Goal: Task Accomplishment & Management: Manage account settings

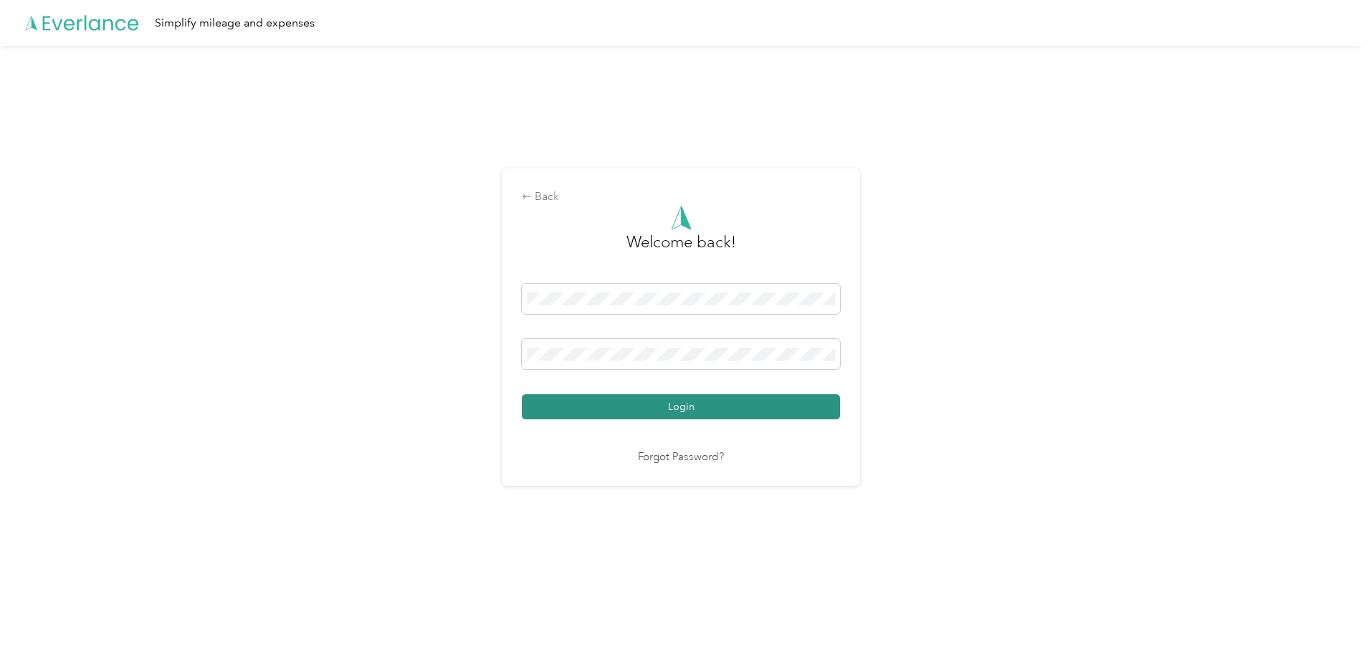
click at [704, 404] on button "Login" at bounding box center [681, 406] width 318 height 25
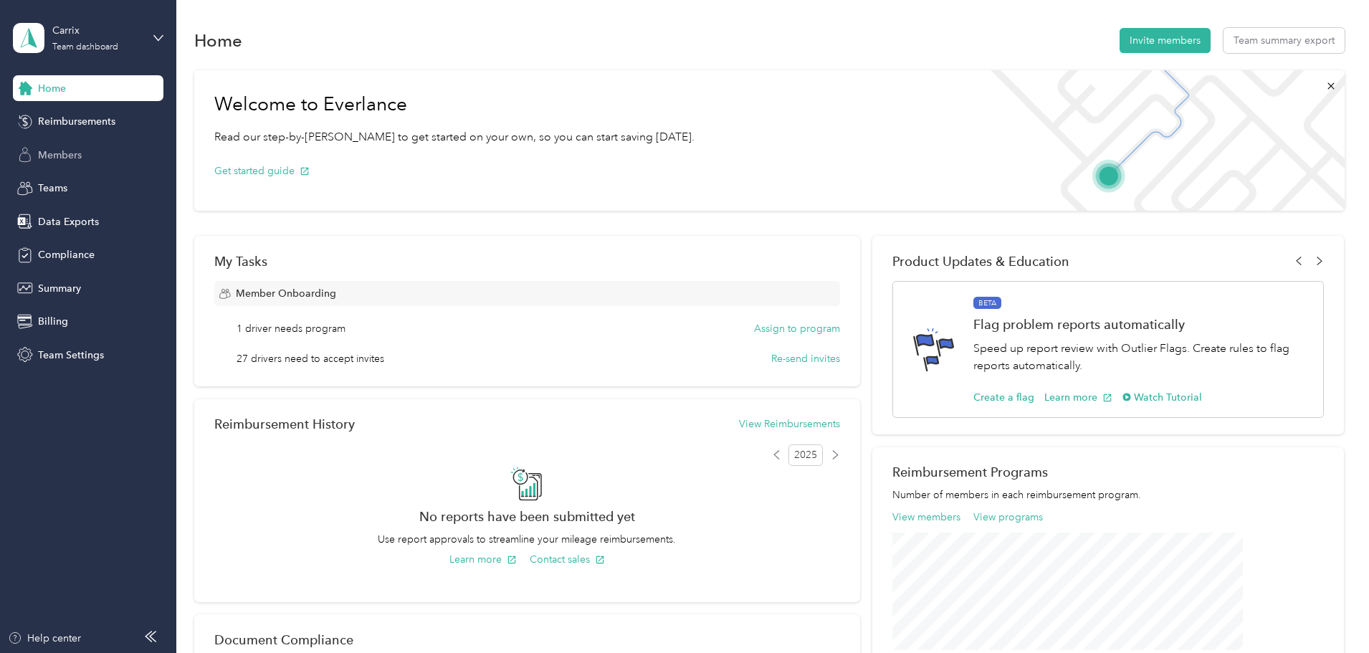
click at [124, 151] on div "Members" at bounding box center [88, 155] width 151 height 26
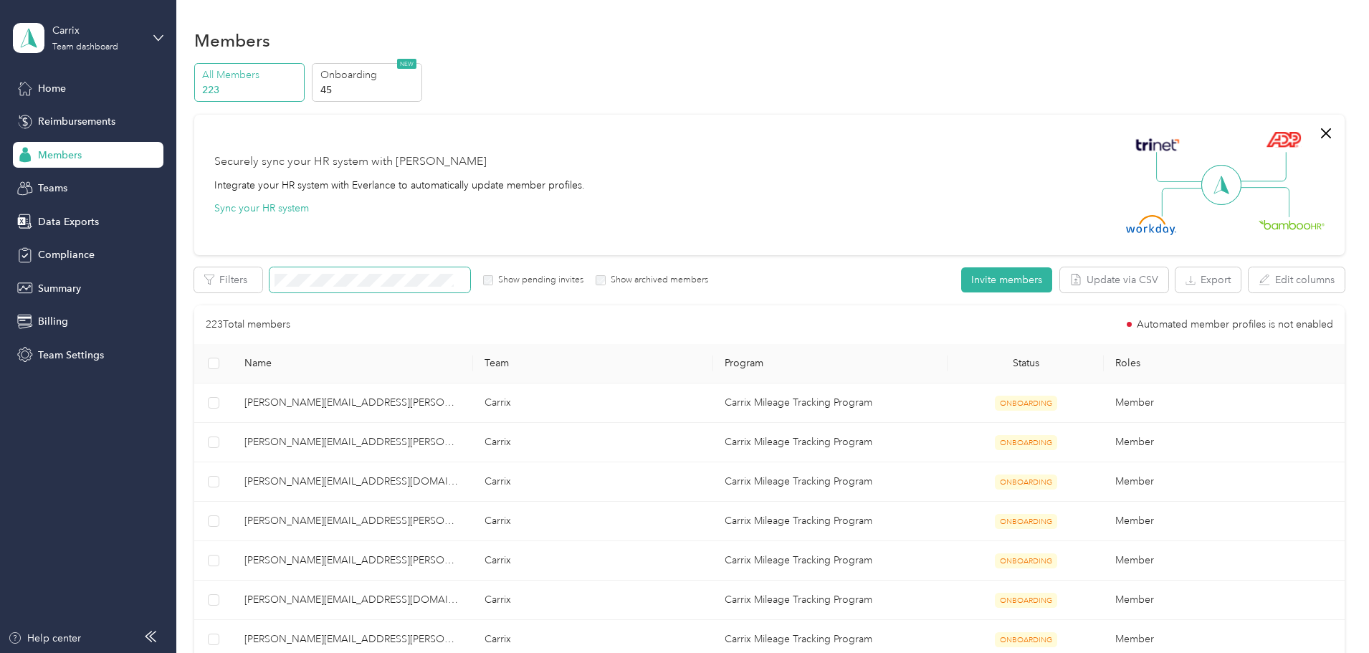
click at [436, 287] on span at bounding box center [370, 279] width 201 height 25
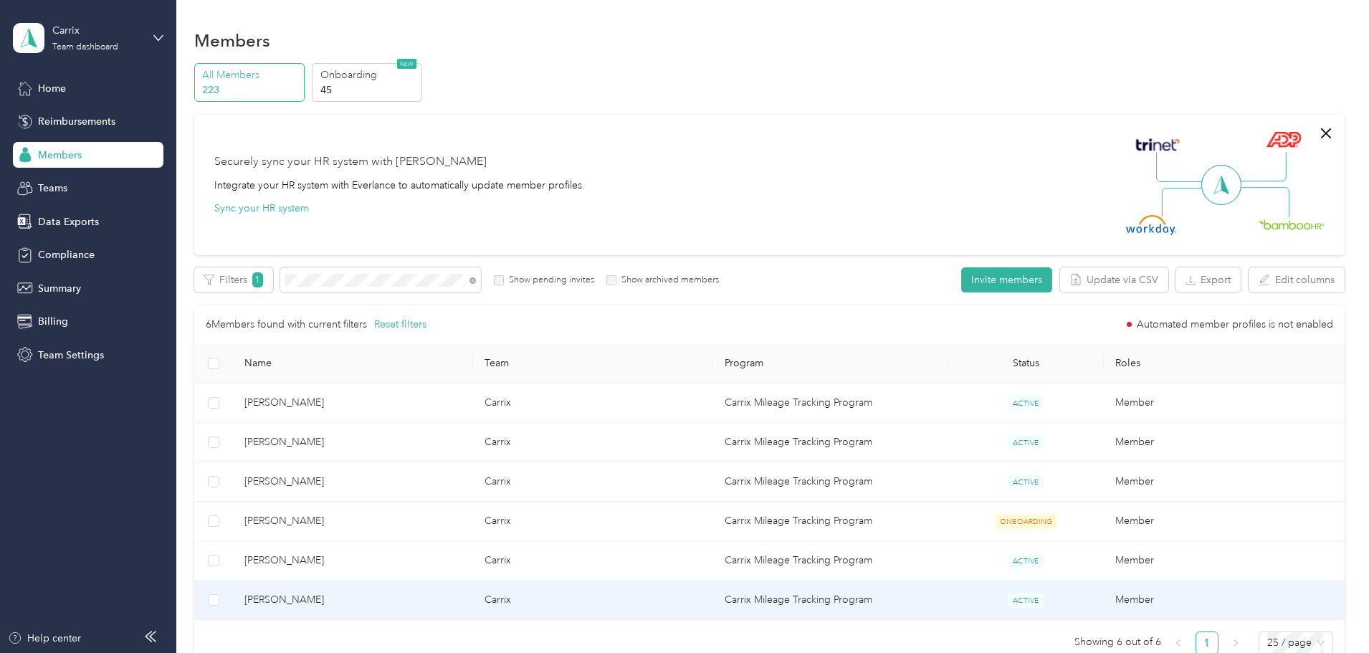
click at [414, 610] on td "[PERSON_NAME]" at bounding box center [353, 600] width 240 height 39
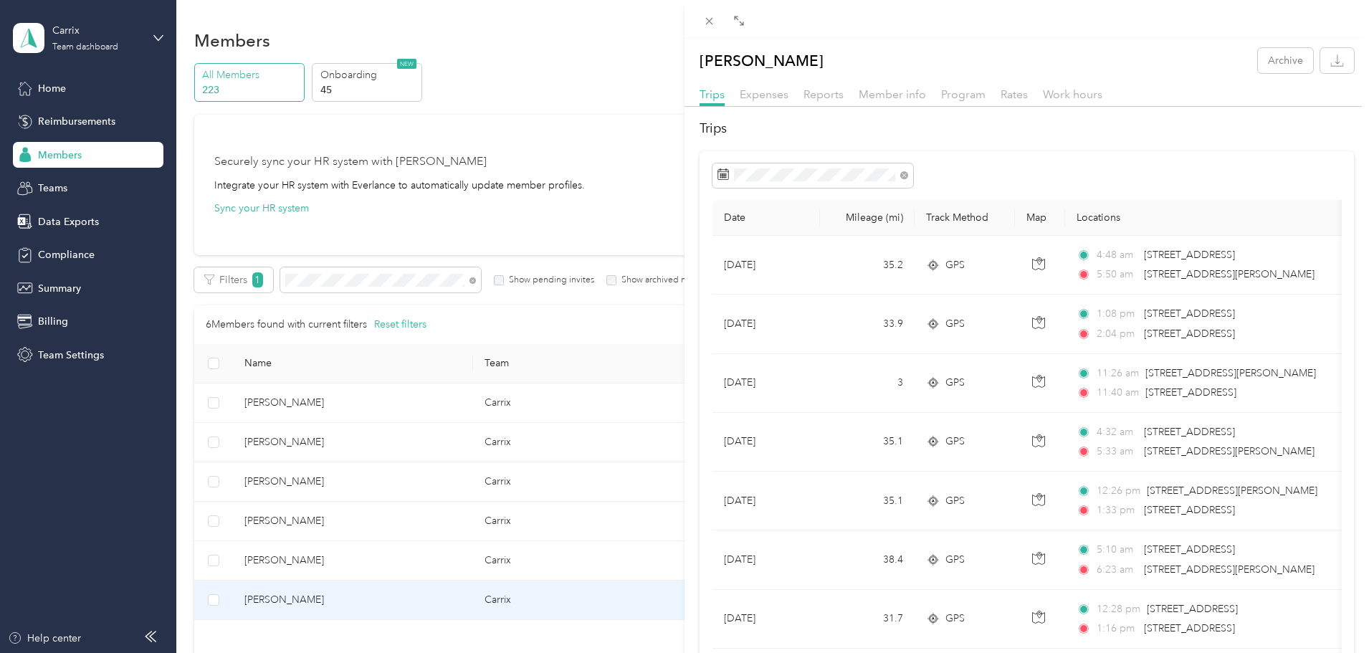
click at [1106, 174] on div at bounding box center [1028, 175] width 630 height 24
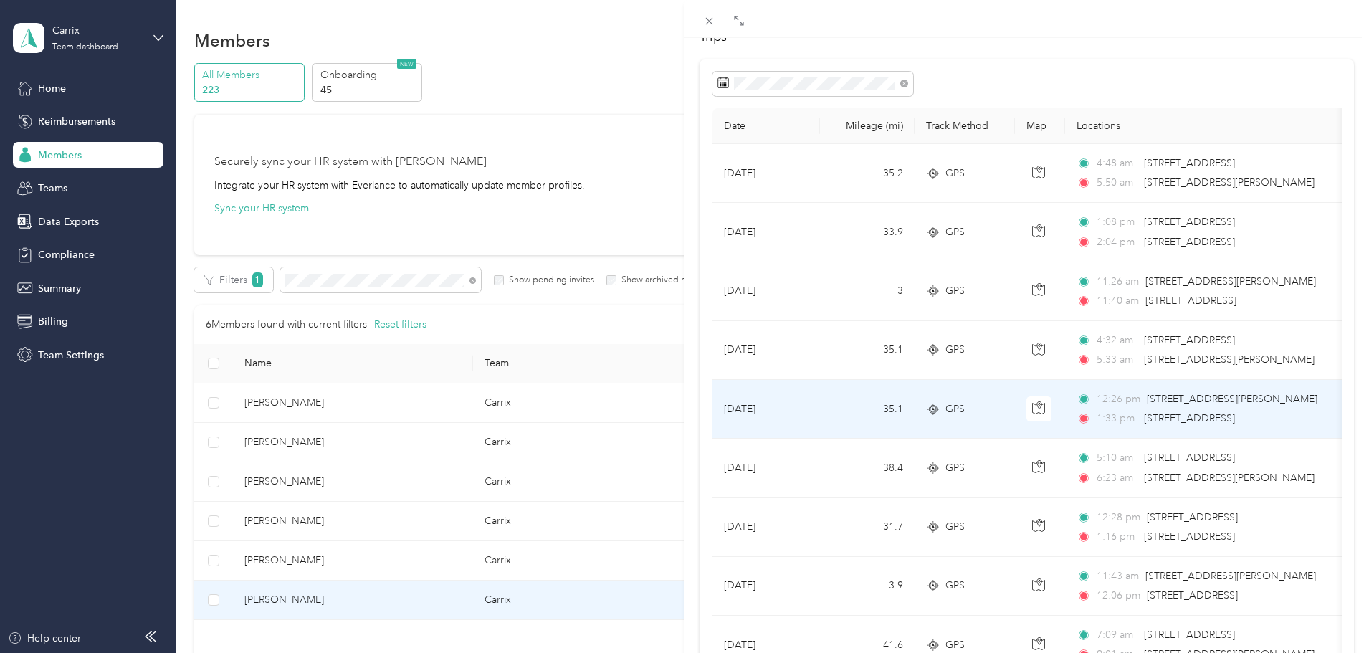
scroll to position [72, 0]
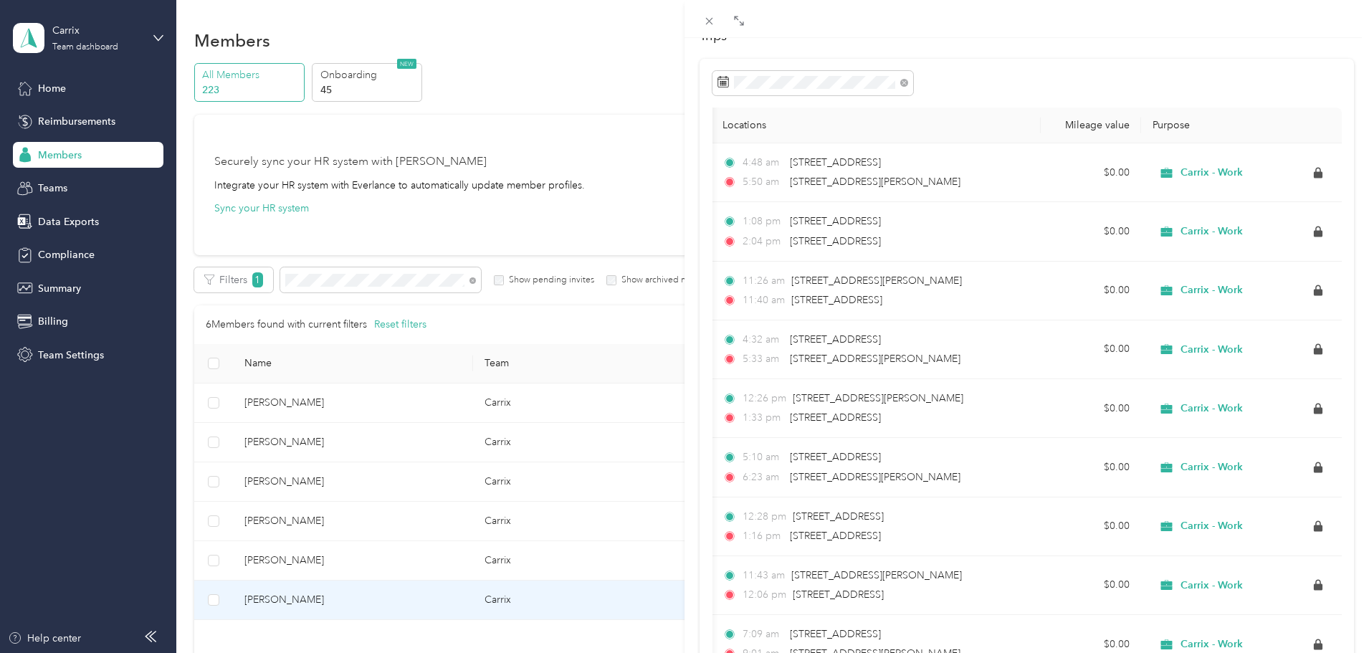
scroll to position [0, 0]
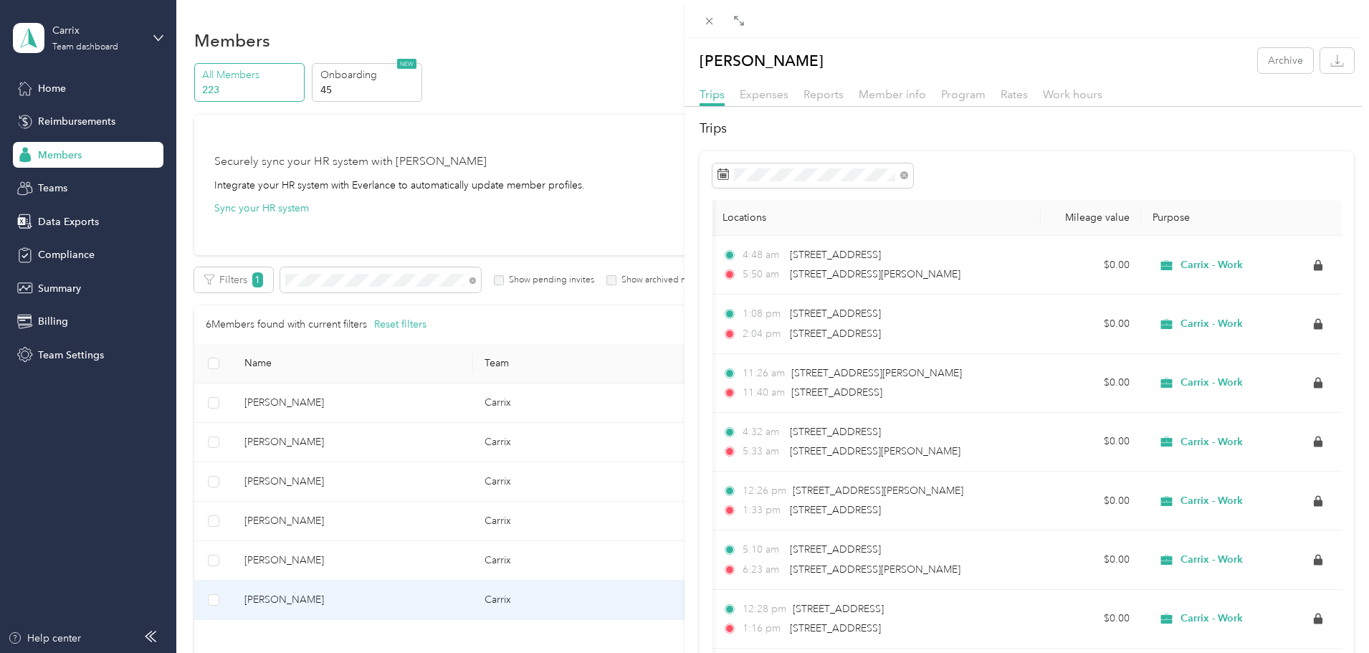
click at [201, 206] on div "[PERSON_NAME] Archive Trips Expenses Reports Member info Program Rates Work hou…" at bounding box center [684, 326] width 1369 height 653
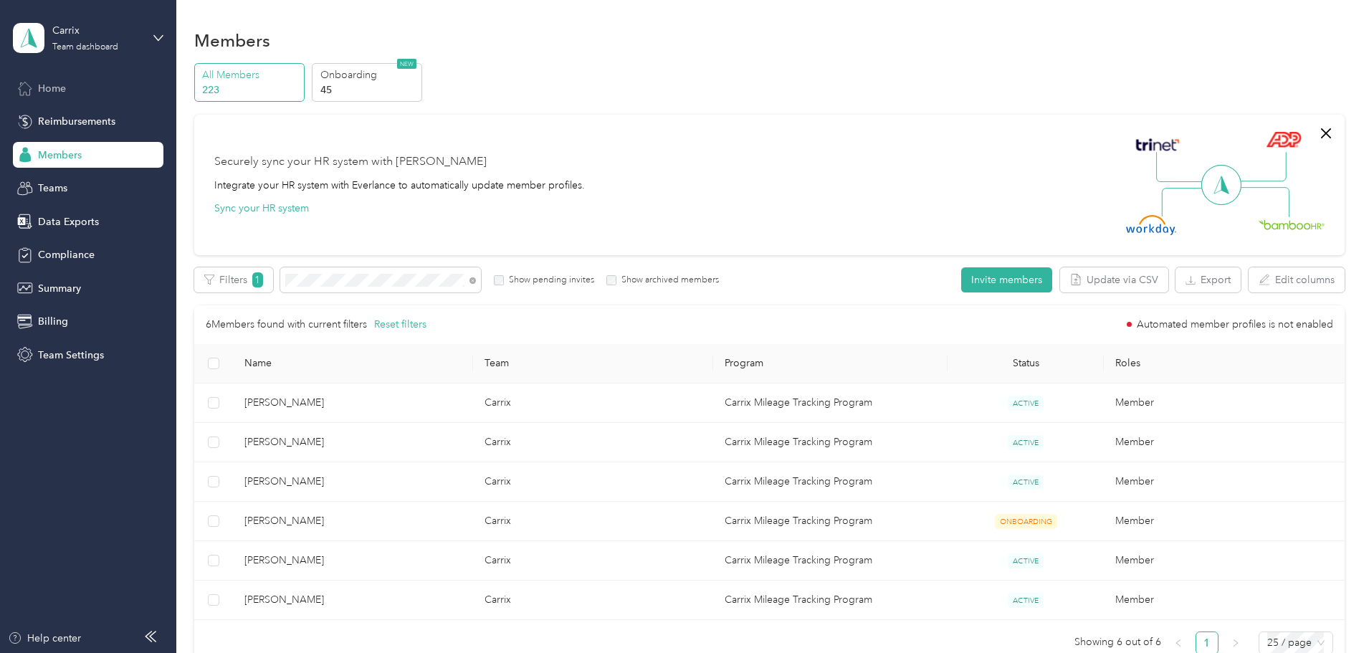
click at [88, 85] on div "Home" at bounding box center [88, 88] width 151 height 26
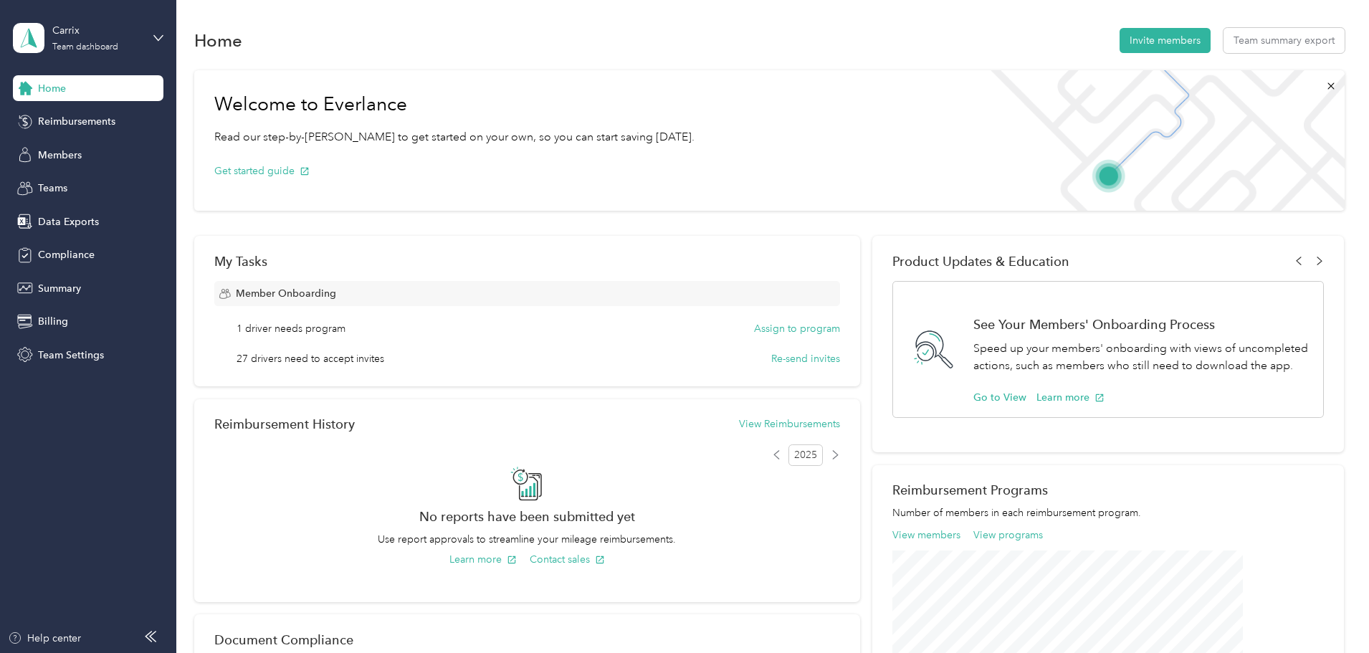
click at [150, 32] on div "Carrix Team dashboard" at bounding box center [88, 38] width 151 height 50
click at [105, 148] on div "Personal dashboard" at bounding box center [71, 145] width 90 height 15
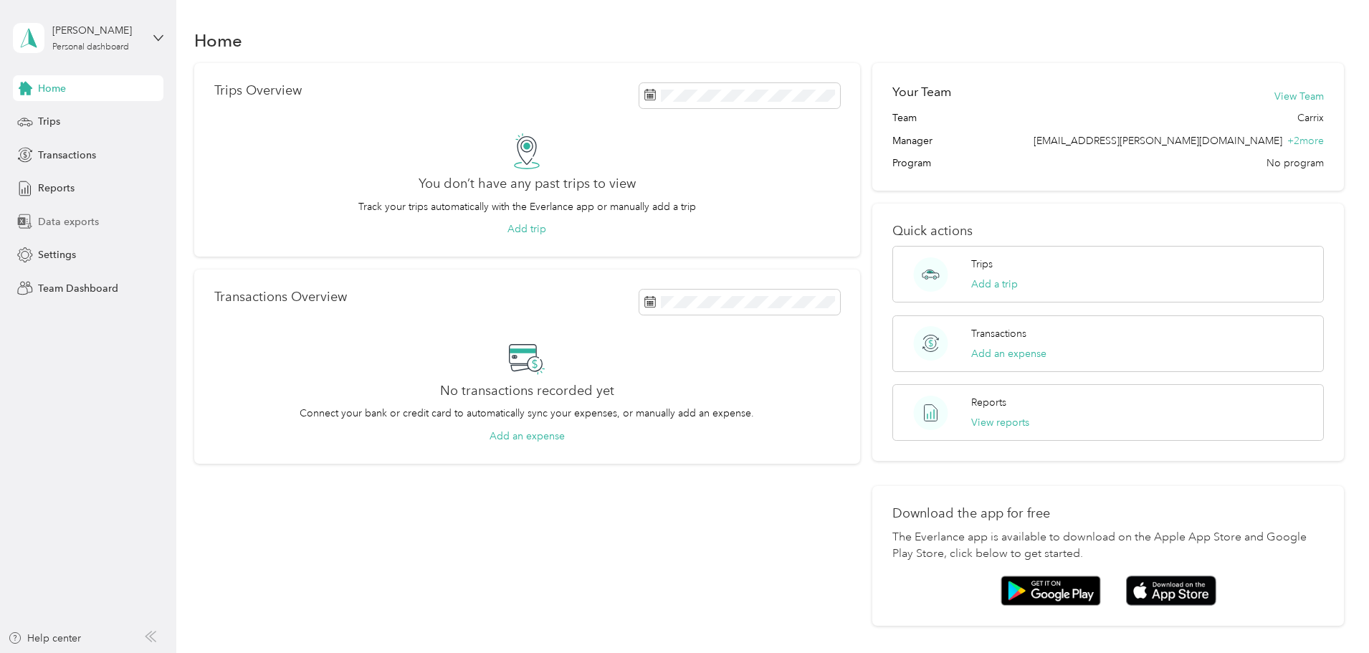
click at [113, 222] on div "Data exports" at bounding box center [88, 222] width 151 height 26
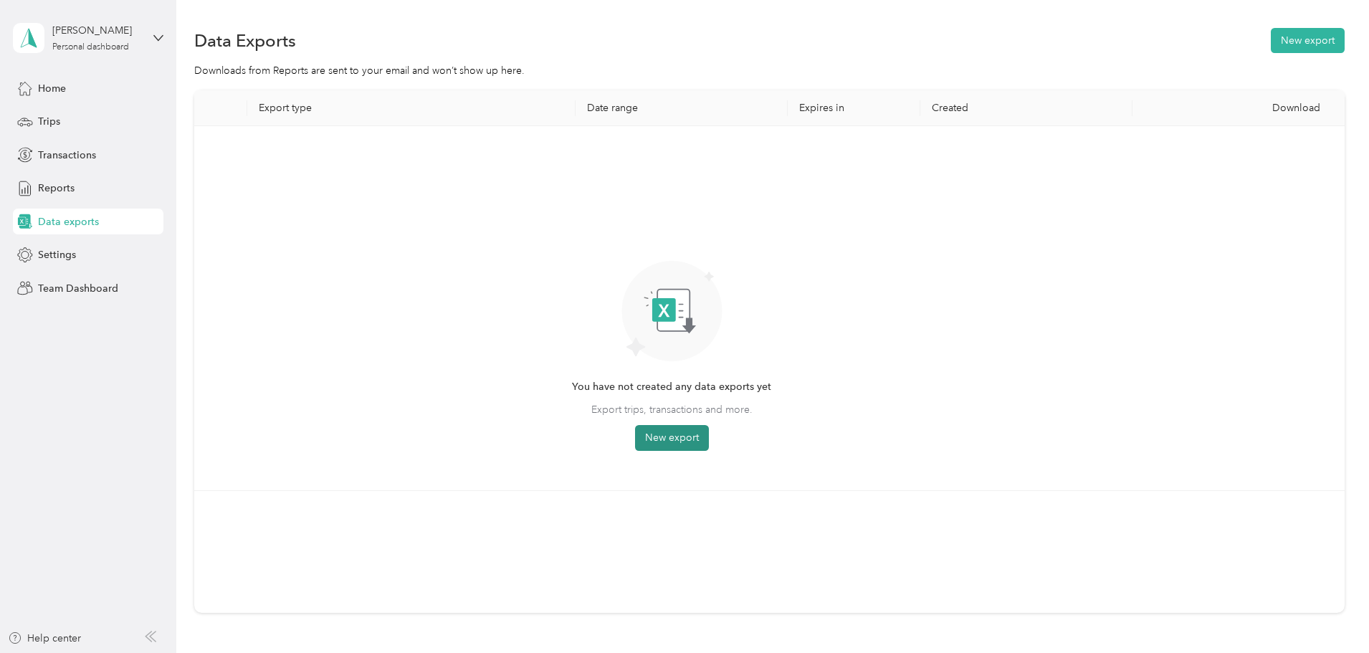
click at [709, 439] on button "New export" at bounding box center [672, 438] width 74 height 26
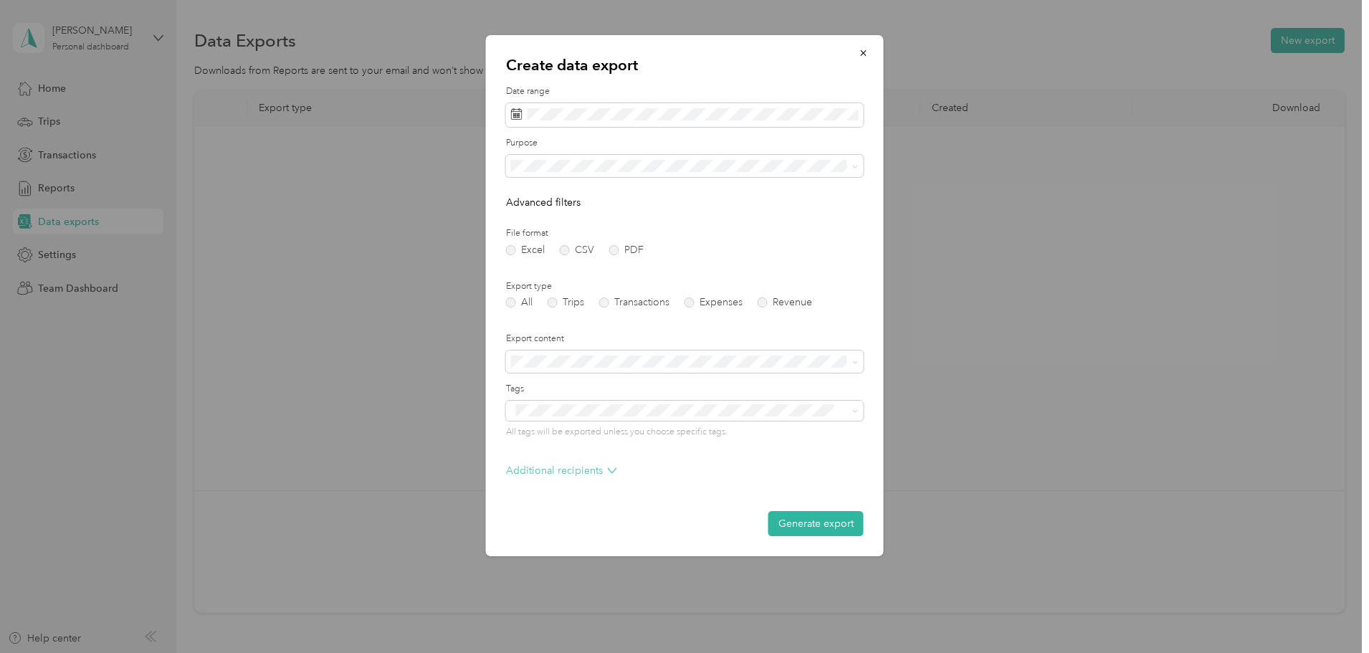
click at [576, 472] on p "Additional recipients" at bounding box center [561, 470] width 111 height 15
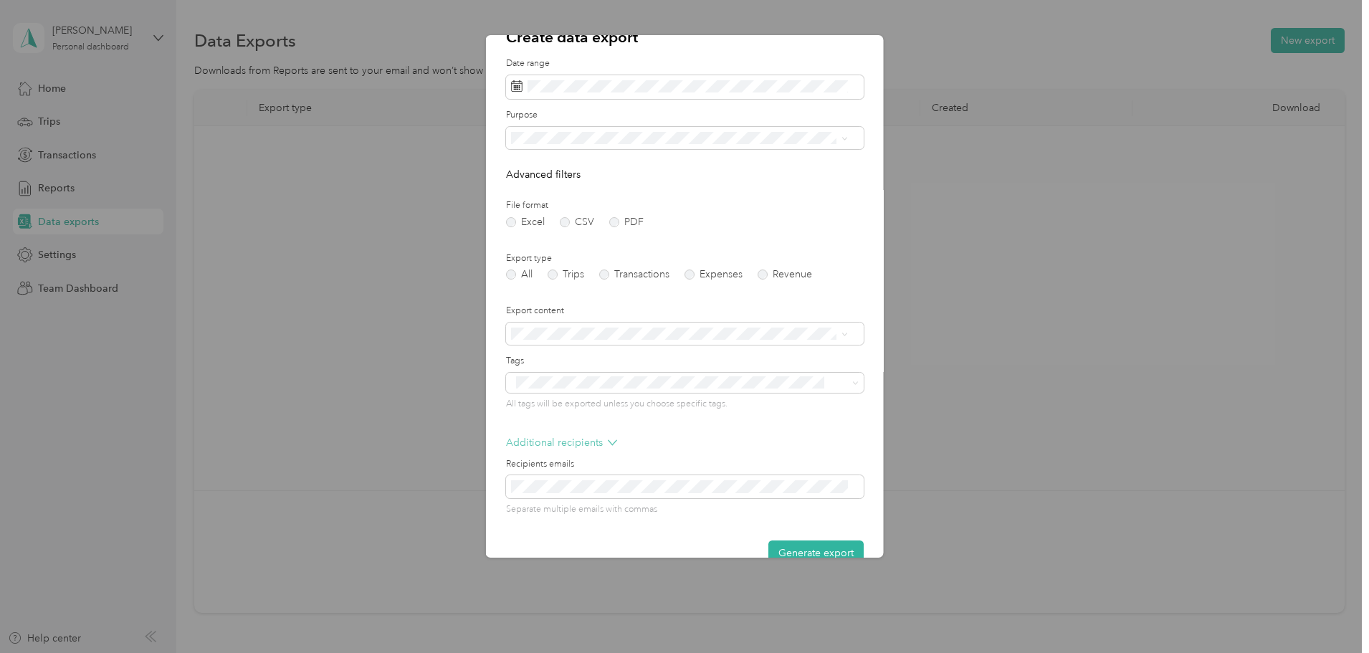
scroll to position [56, 0]
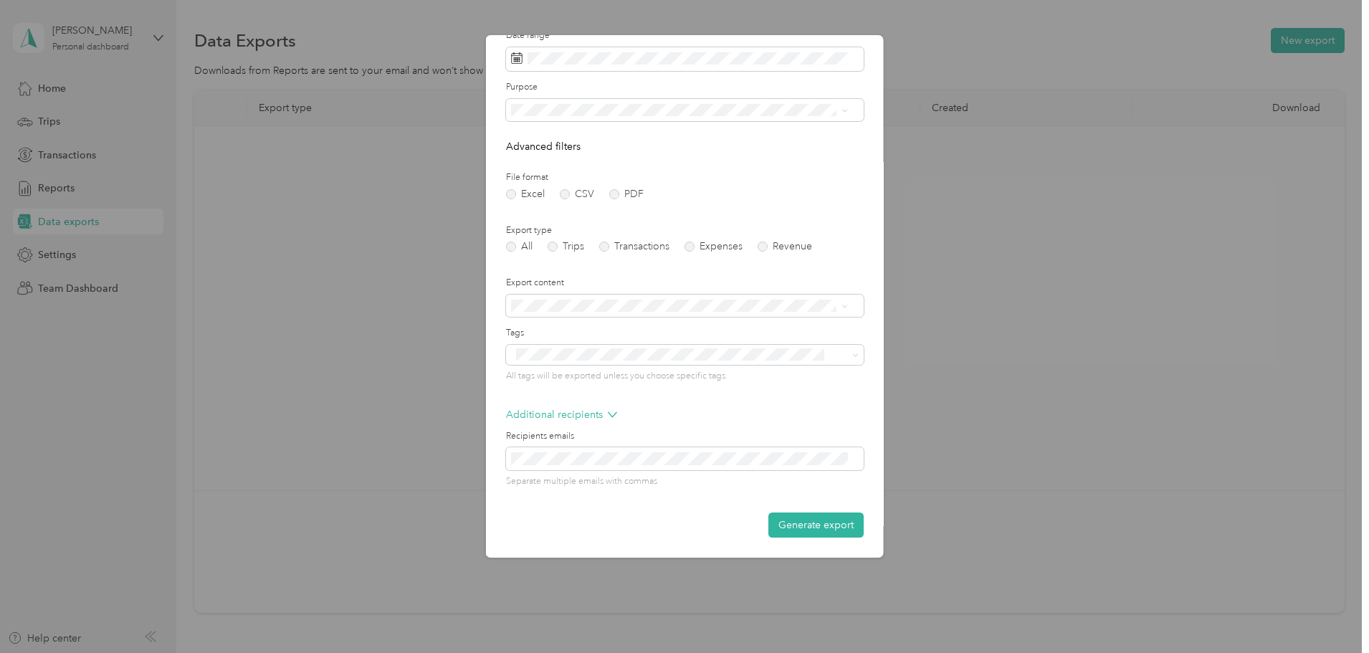
click at [631, 471] on div "Separate multiple emails with commas" at bounding box center [685, 467] width 358 height 40
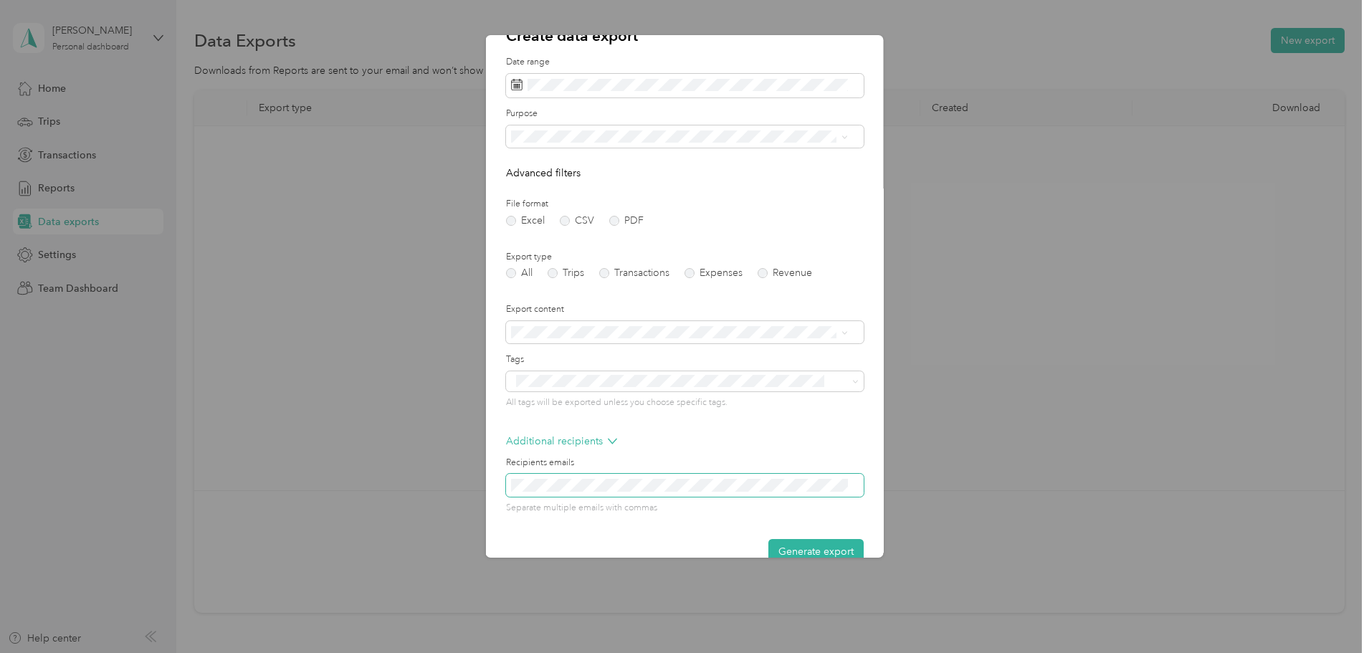
scroll to position [29, 0]
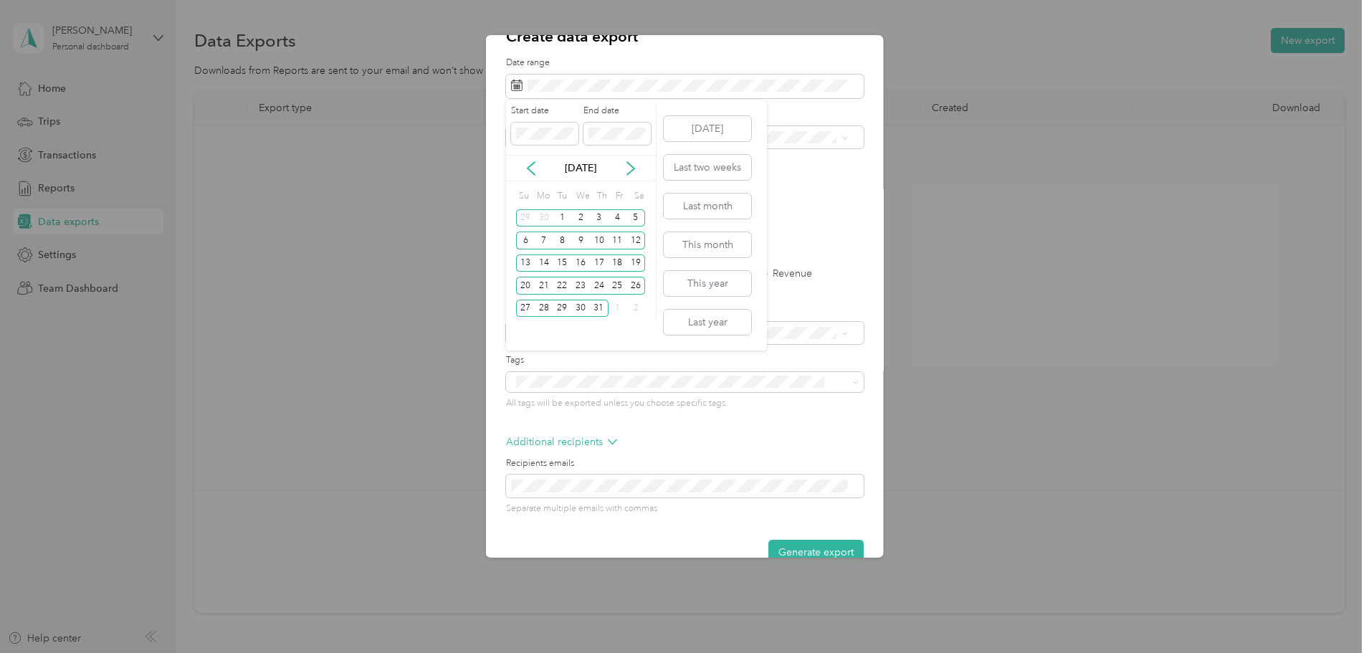
click at [647, 106] on label "End date" at bounding box center [617, 111] width 67 height 13
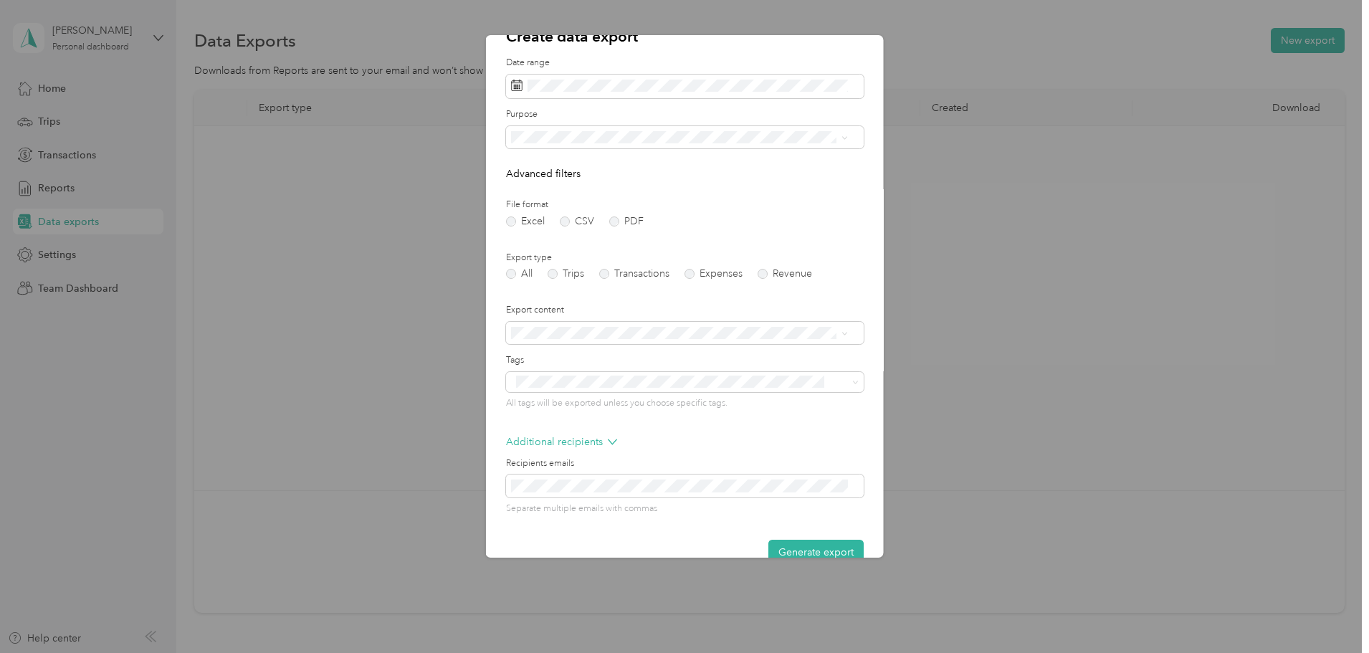
click at [818, 186] on form "Date range Purpose Advanced filters File format Excel CSV PDF Export type All T…" at bounding box center [685, 311] width 358 height 508
click at [579, 543] on form "Date range Purpose Advanced filters File format Excel CSV PDF Export type All T…" at bounding box center [685, 318] width 358 height 508
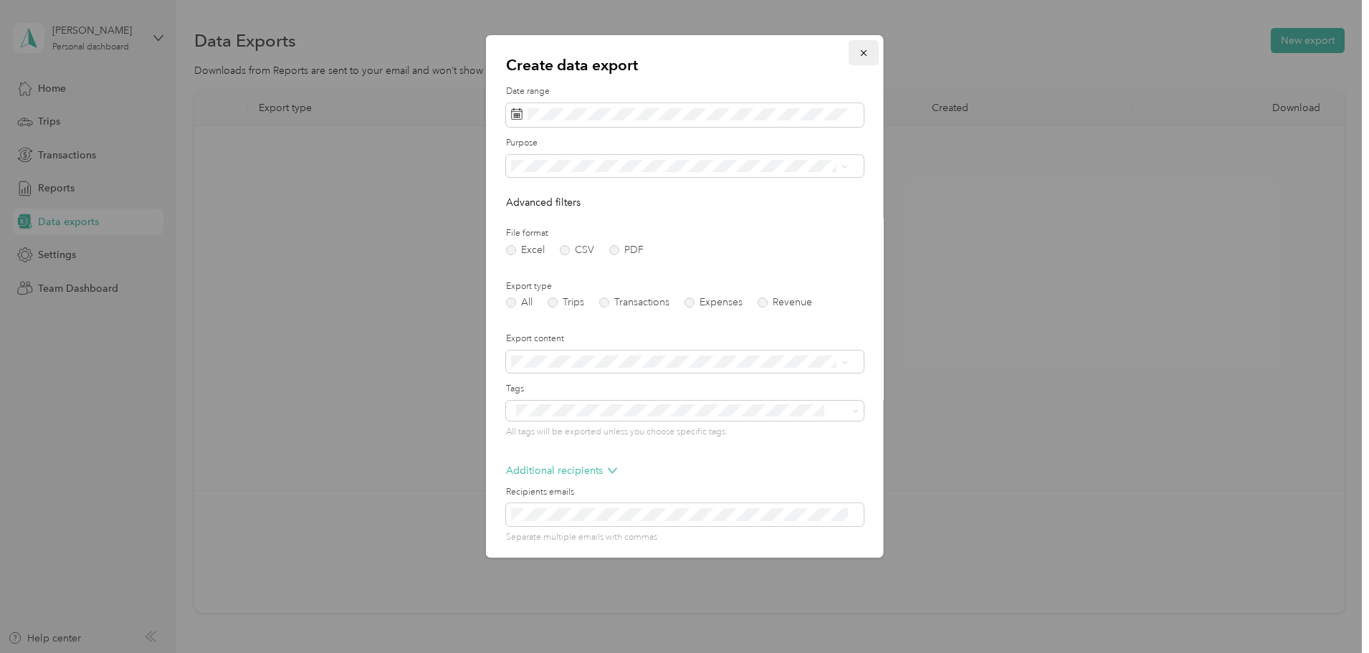
click at [859, 52] on icon "button" at bounding box center [864, 53] width 10 height 10
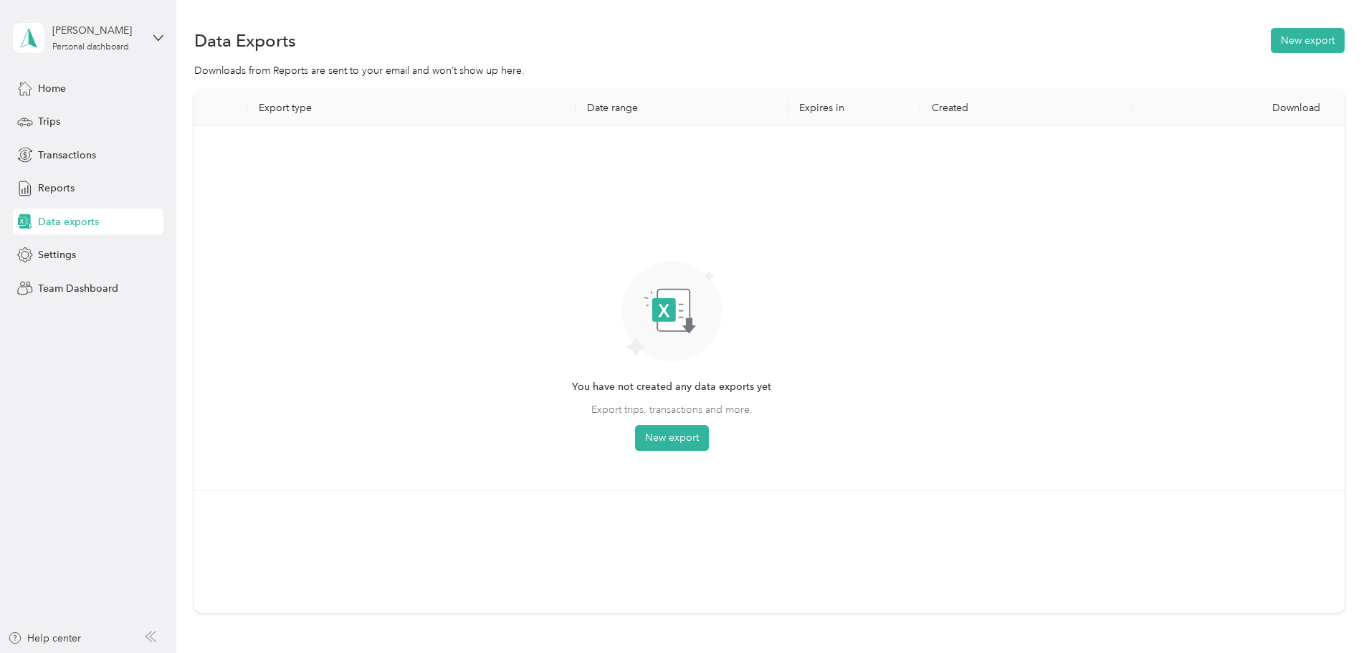
click at [166, 28] on aside "[PERSON_NAME] Personal dashboard Home Trips Transactions Reports Data exports S…" at bounding box center [88, 326] width 176 height 653
click at [150, 39] on div "[PERSON_NAME] Personal dashboard" at bounding box center [88, 38] width 151 height 50
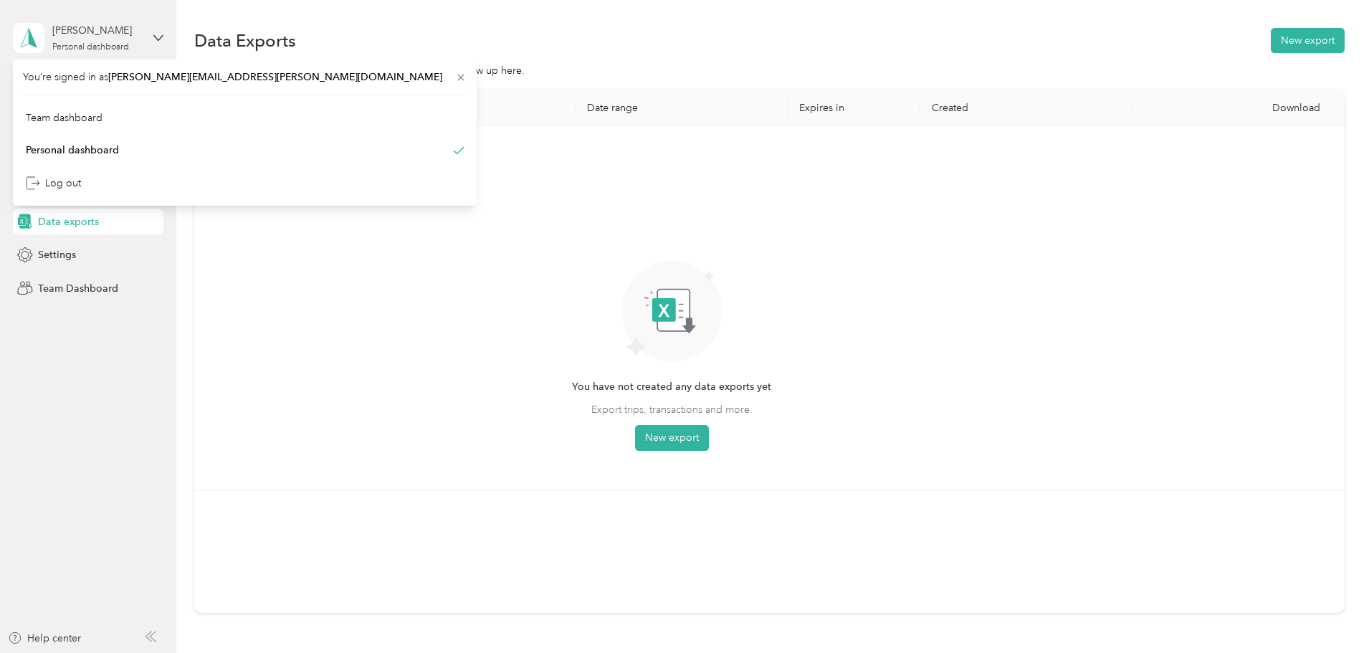
click at [151, 39] on div "[PERSON_NAME] Personal dashboard" at bounding box center [88, 38] width 151 height 50
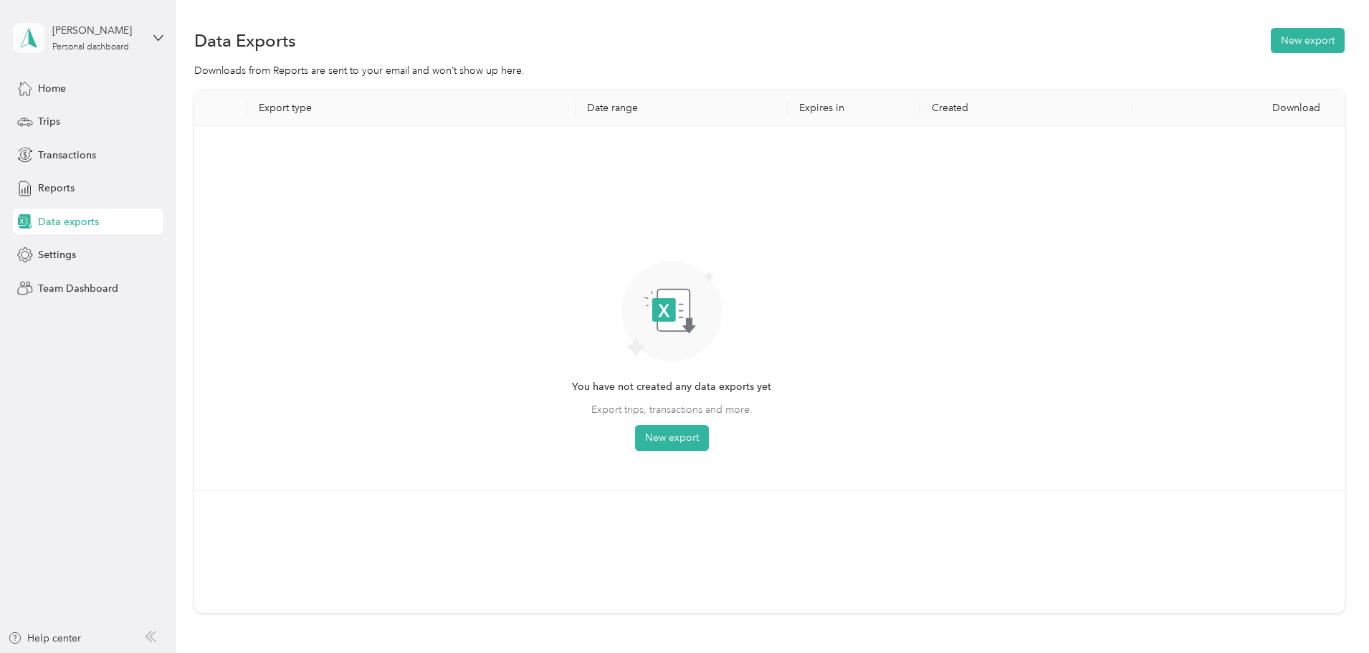
click at [23, 38] on icon at bounding box center [29, 38] width 22 height 20
click at [445, 204] on div "You have not created any data exports yet Export trips, transactions and more. …" at bounding box center [672, 308] width 933 height 341
click at [46, 88] on span "Home" at bounding box center [52, 88] width 28 height 15
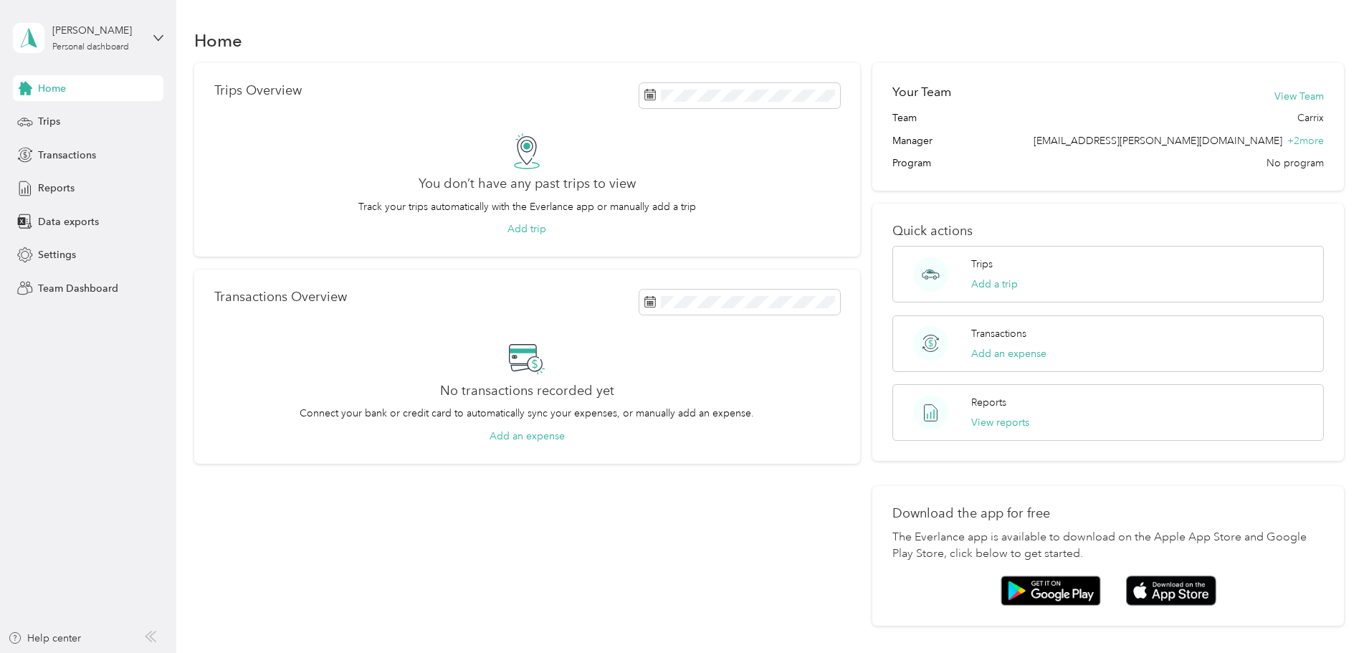
click at [148, 640] on icon at bounding box center [150, 636] width 11 height 11
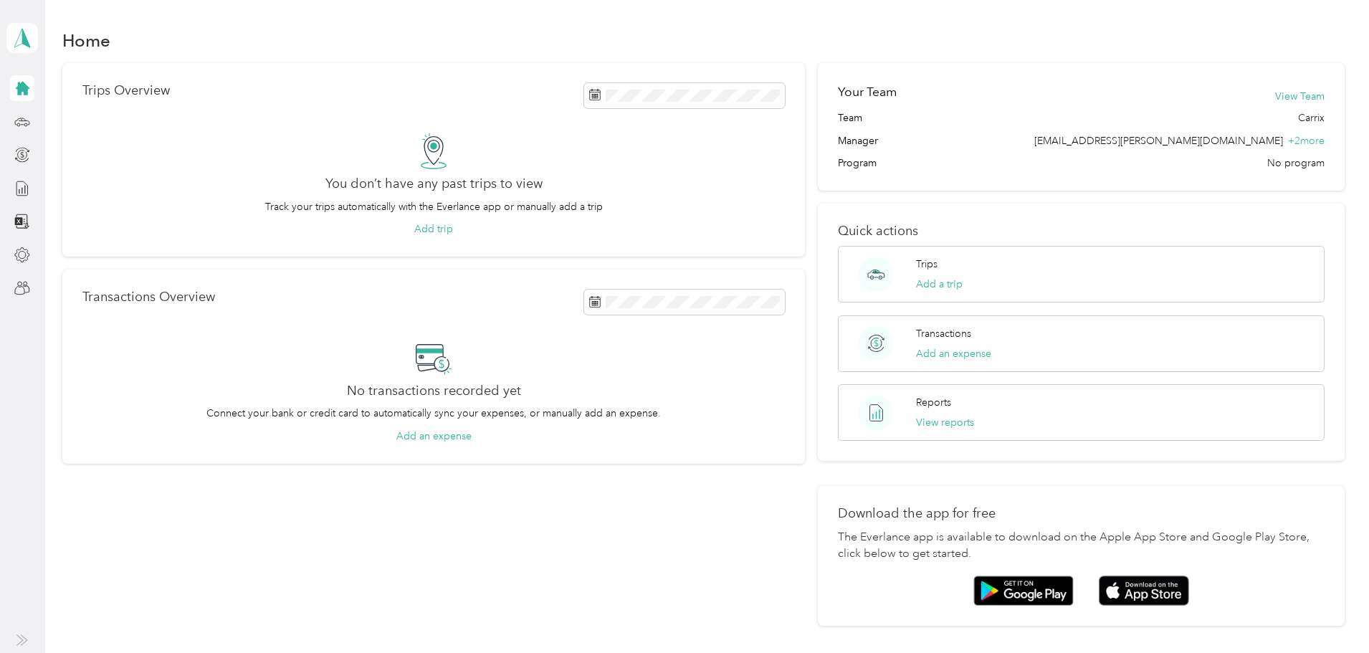
click at [21, 642] on icon at bounding box center [20, 640] width 6 height 10
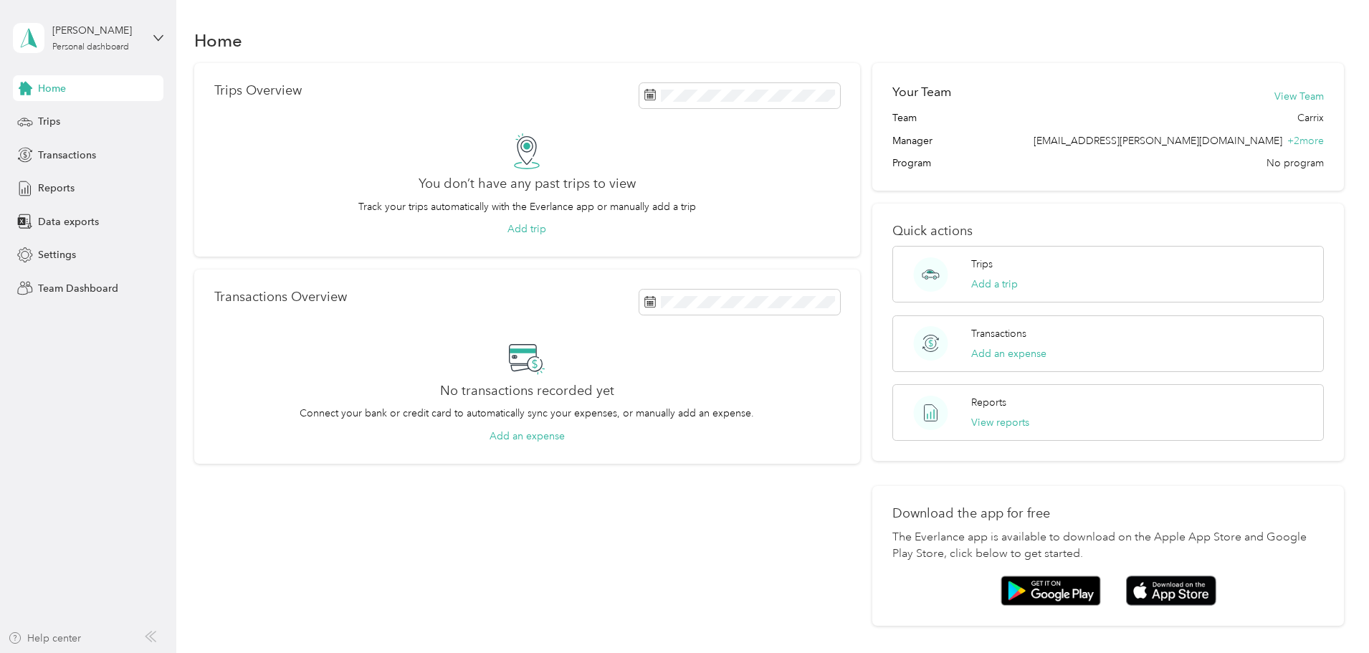
click at [59, 636] on div "Help center" at bounding box center [44, 638] width 73 height 15
click at [66, 220] on span "Data exports" at bounding box center [68, 221] width 61 height 15
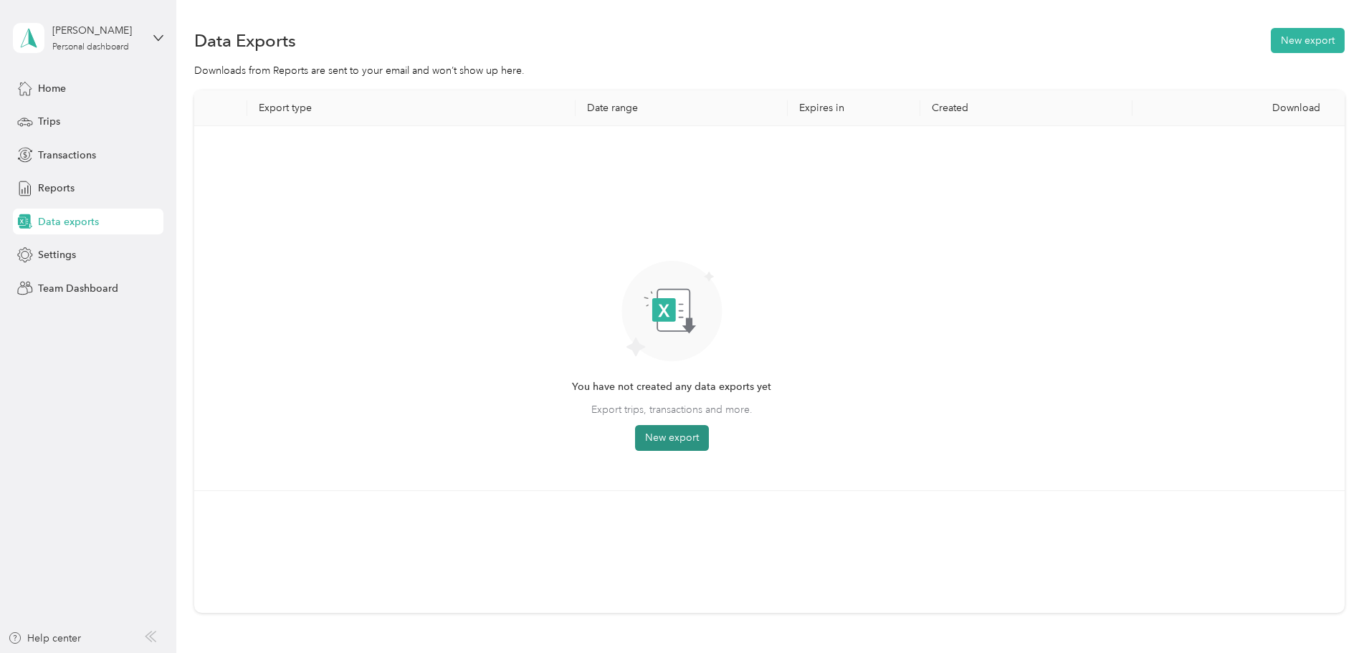
click at [709, 442] on button "New export" at bounding box center [672, 438] width 74 height 26
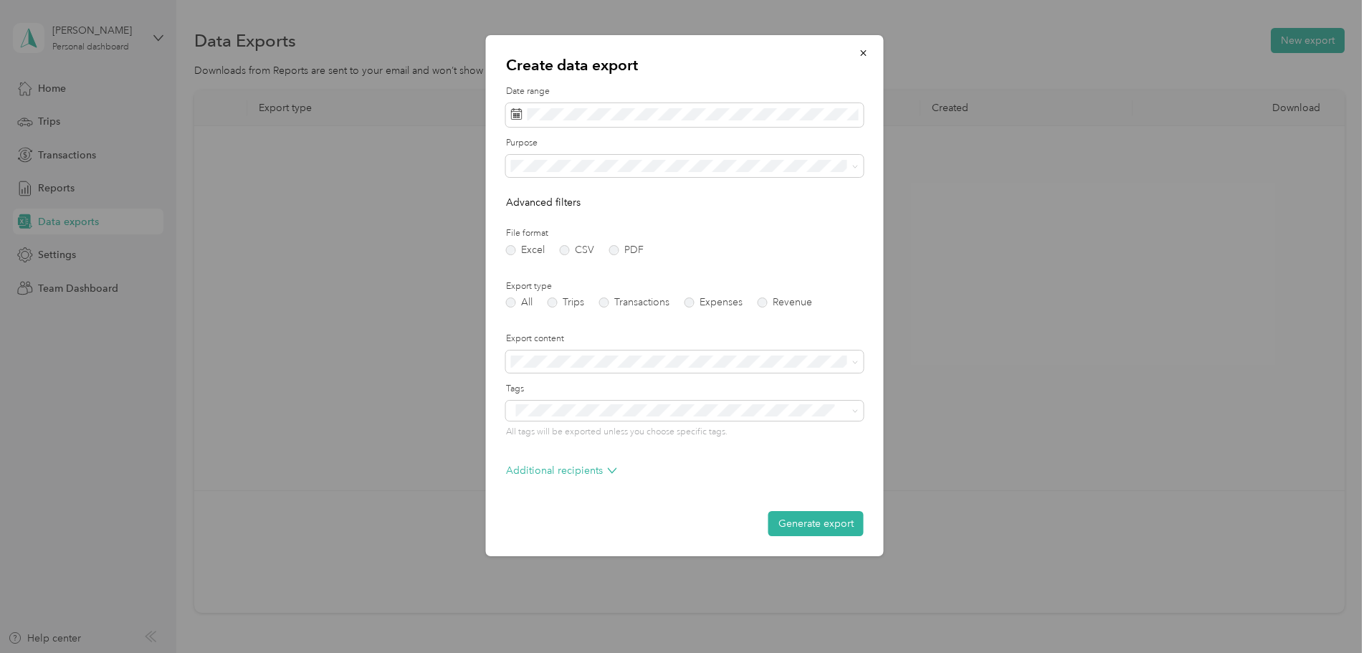
click at [808, 217] on form "Date range Purpose Advanced filters File format Excel CSV PDF Export type All T…" at bounding box center [685, 310] width 358 height 451
click at [600, 466] on p "Additional recipients" at bounding box center [561, 470] width 111 height 15
click at [718, 536] on p "Separate multiple emails with commas" at bounding box center [685, 537] width 358 height 13
click at [842, 232] on label "File format" at bounding box center [685, 233] width 358 height 13
click at [859, 58] on icon "button" at bounding box center [864, 53] width 10 height 10
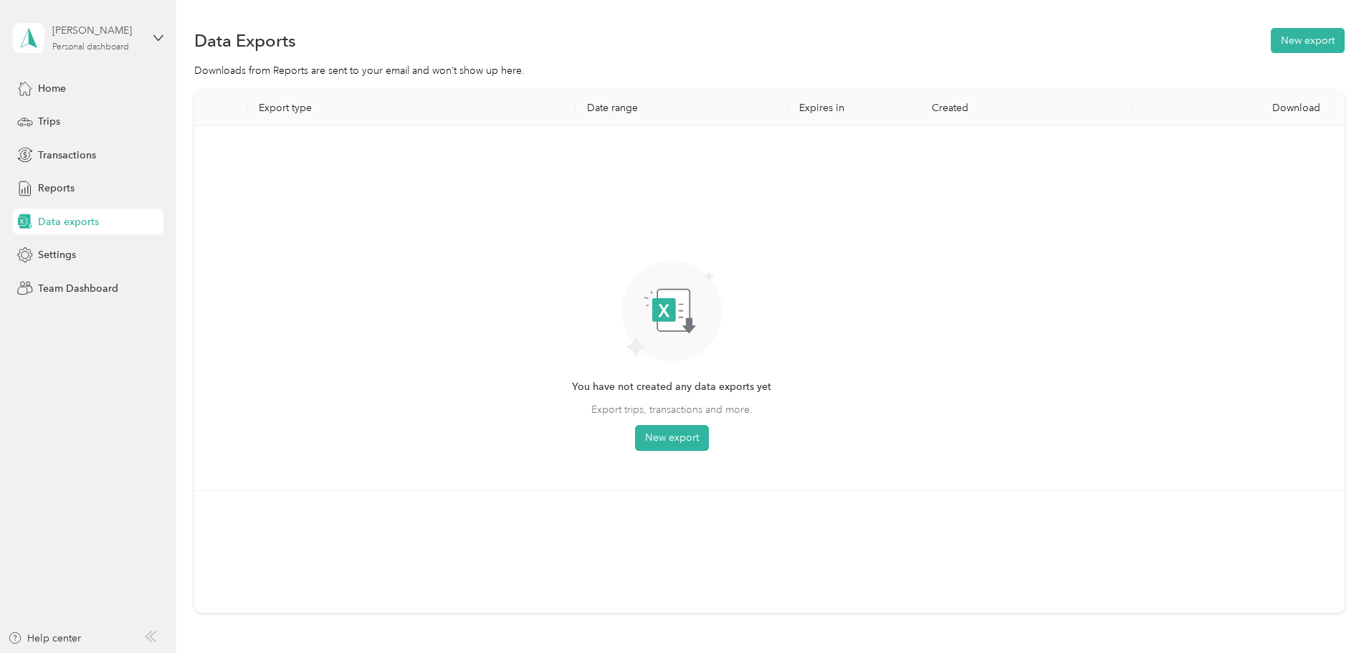
click at [75, 37] on div "[PERSON_NAME]" at bounding box center [97, 30] width 90 height 15
click at [82, 117] on div "Team dashboard" at bounding box center [64, 117] width 77 height 15
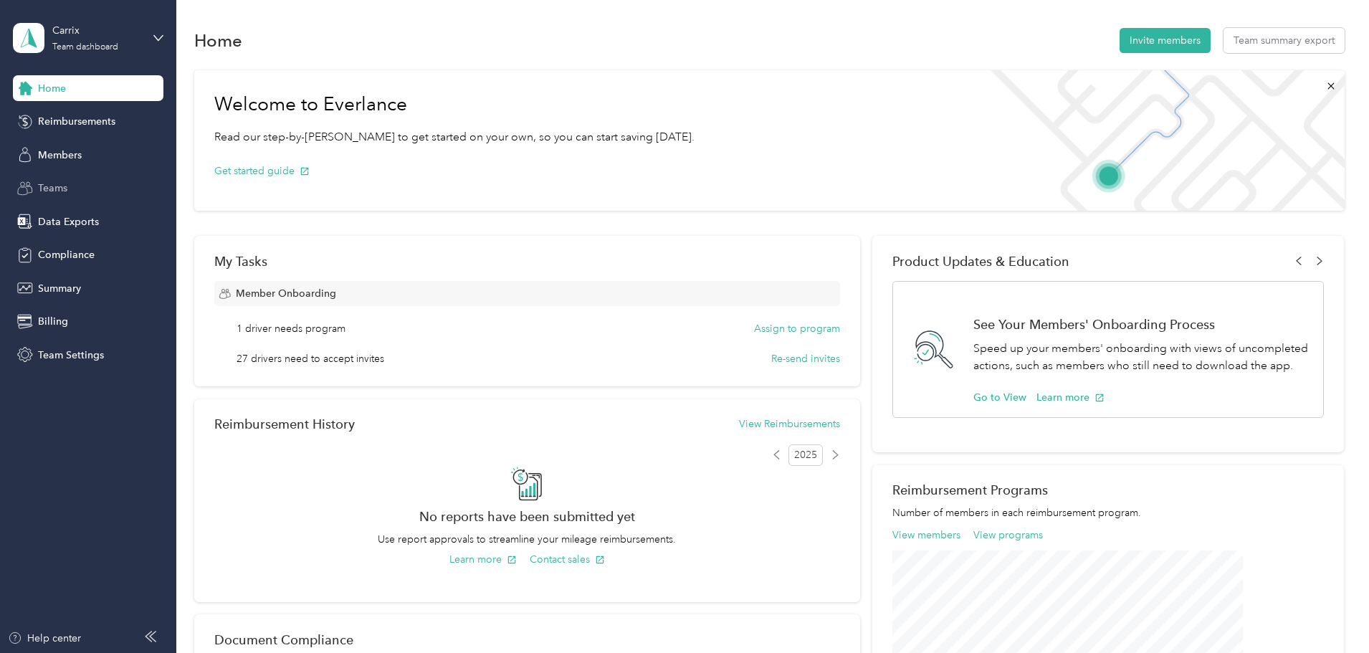
click at [73, 187] on div "Teams" at bounding box center [88, 189] width 151 height 26
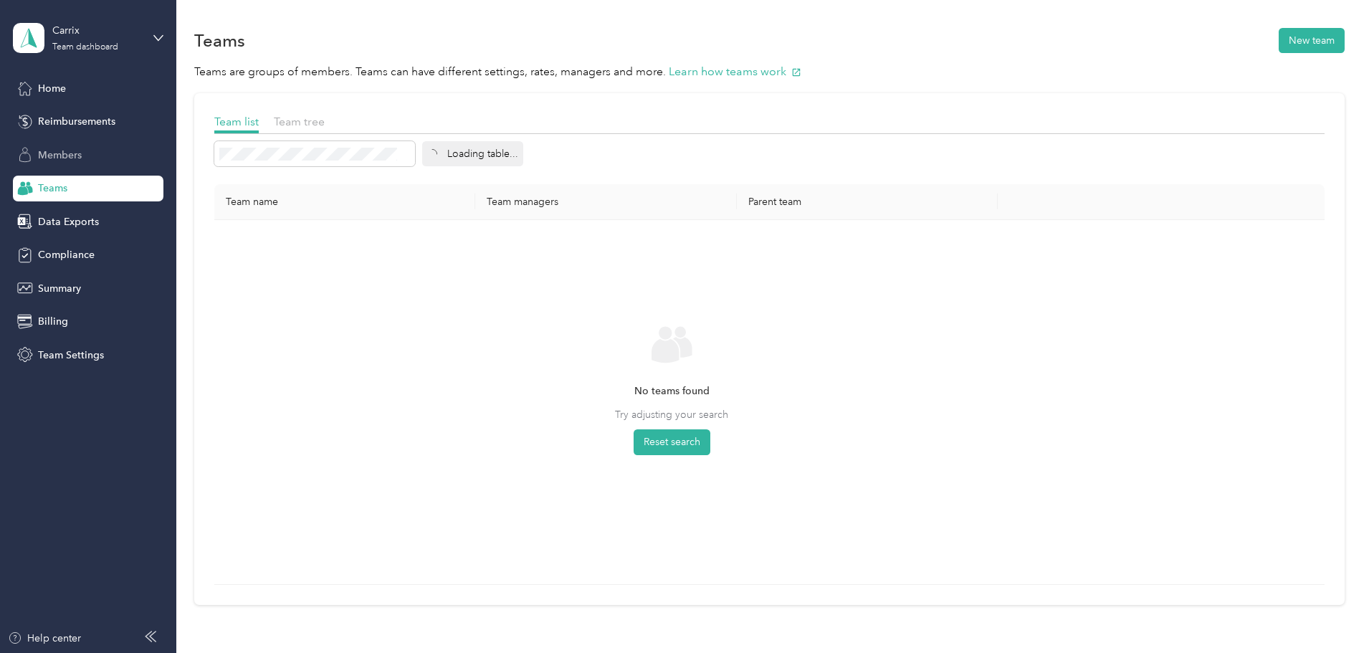
click at [102, 162] on div "Members" at bounding box center [88, 155] width 151 height 26
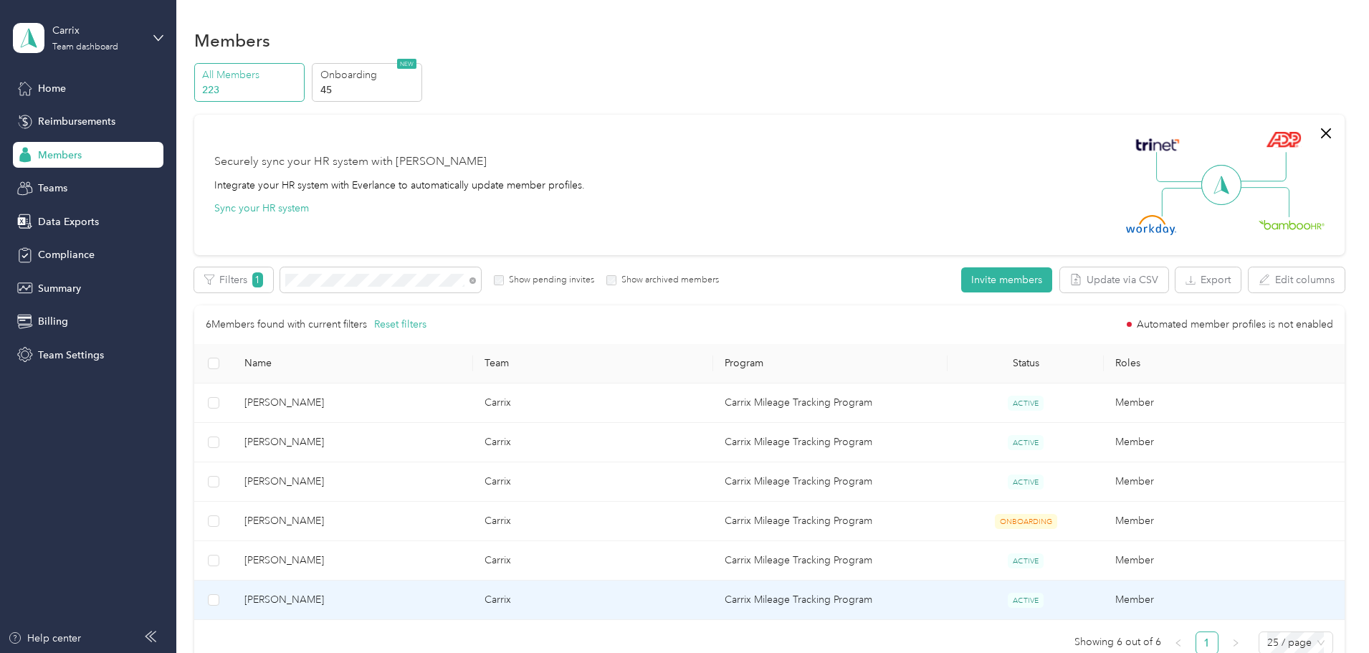
click at [372, 610] on td "[PERSON_NAME]" at bounding box center [353, 600] width 240 height 39
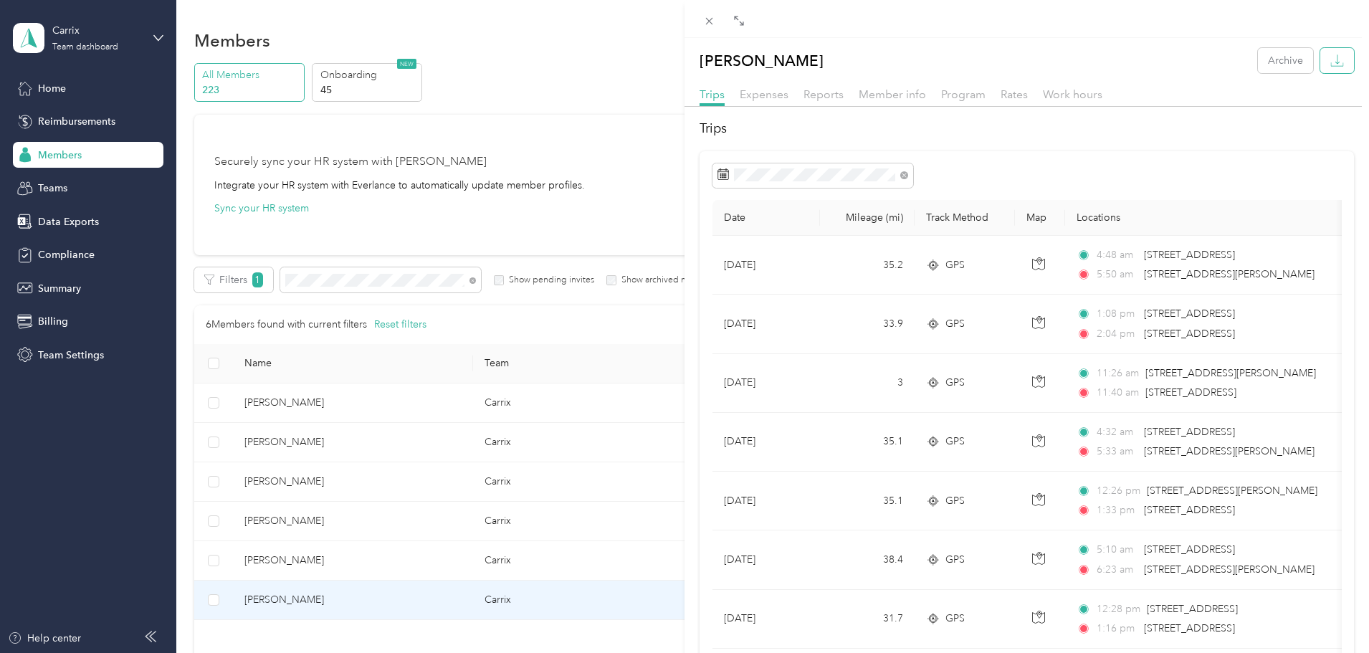
click at [1331, 58] on icon "button" at bounding box center [1338, 61] width 14 height 14
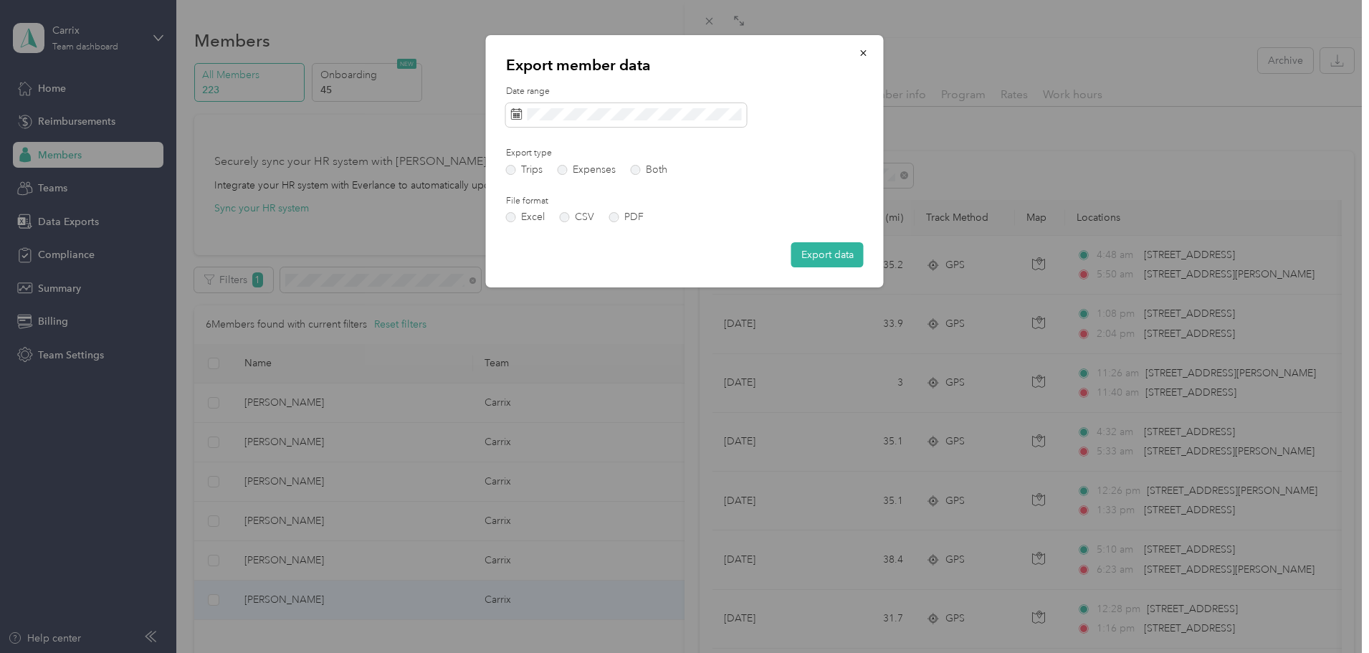
click at [847, 143] on div "Date range Export type Trips Expenses Both File format Excel CSV PDF Export data" at bounding box center [685, 176] width 358 height 182
click at [821, 255] on button "Export data" at bounding box center [828, 254] width 72 height 25
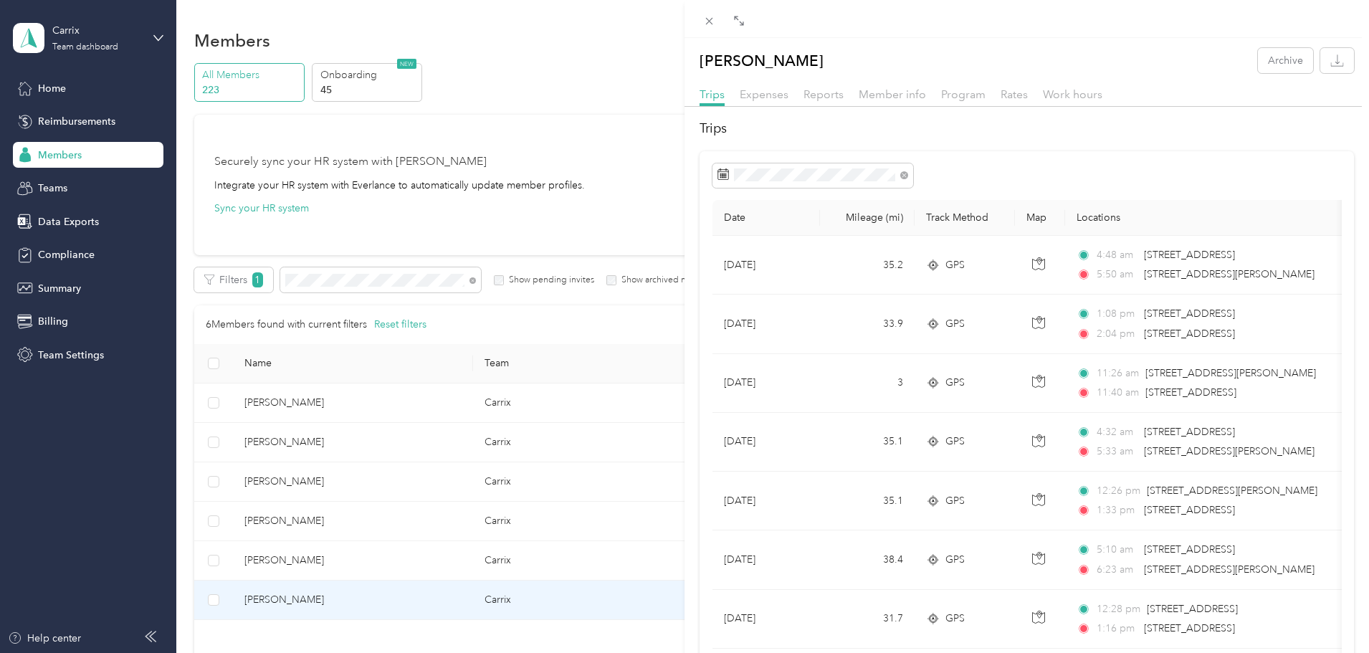
click at [69, 225] on div "[PERSON_NAME] Archive Trips Expenses Reports Member info Program Rates Work hou…" at bounding box center [684, 326] width 1369 height 653
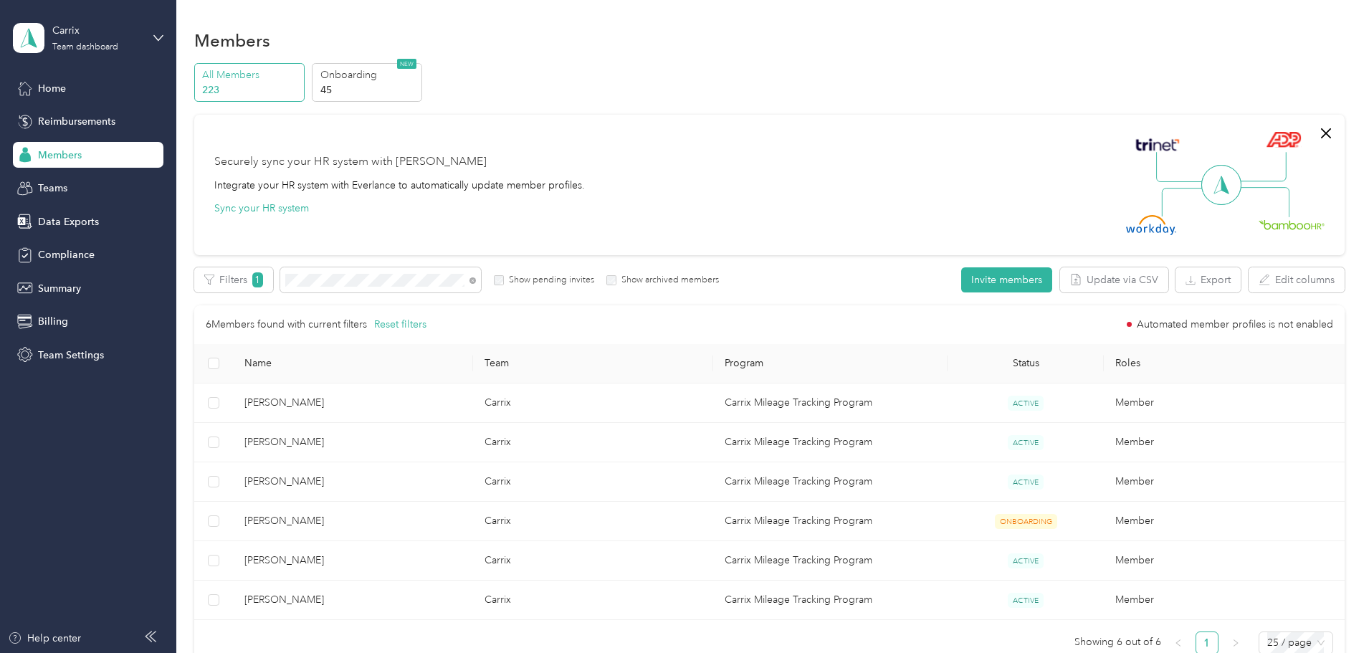
click at [76, 222] on div at bounding box center [684, 326] width 1369 height 653
click at [87, 221] on span "Data Exports" at bounding box center [68, 221] width 61 height 15
